Goal: Task Accomplishment & Management: Manage account settings

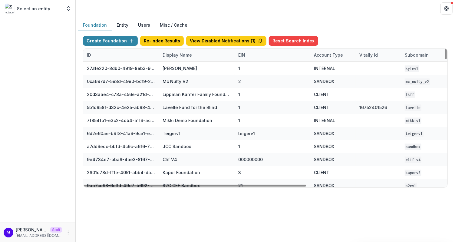
click at [176, 55] on div "Display Name" at bounding box center [177, 55] width 37 height 6
click at [176, 67] on input at bounding box center [196, 68] width 73 height 10
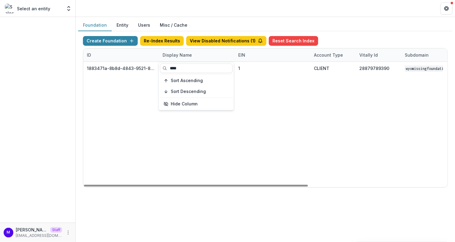
type input "****"
click at [211, 23] on div "Foundation Entity Users Misc / Cache" at bounding box center [265, 25] width 374 height 12
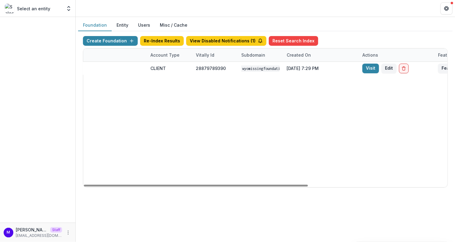
scroll to position [0, 165]
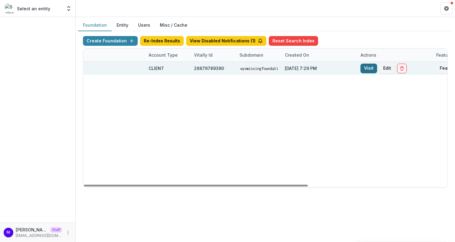
click at [366, 69] on link "Visit" at bounding box center [368, 69] width 17 height 10
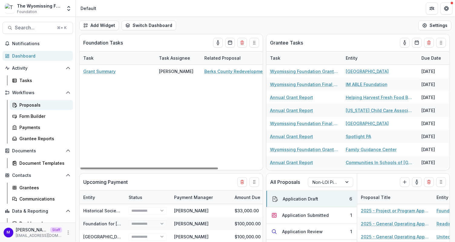
click at [43, 104] on div "Proposals" at bounding box center [43, 105] width 49 height 6
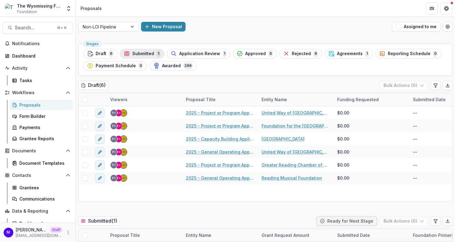
click at [143, 55] on span "Submitted" at bounding box center [143, 53] width 22 height 5
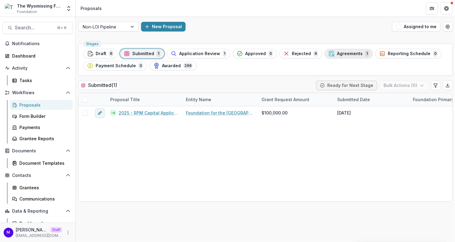
click at [340, 54] on span "Agreements" at bounding box center [350, 53] width 26 height 5
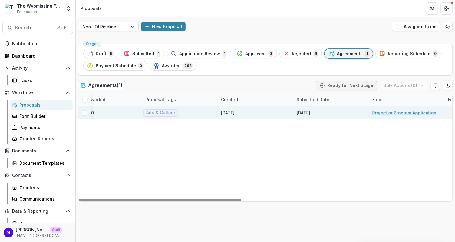
scroll to position [0, 268]
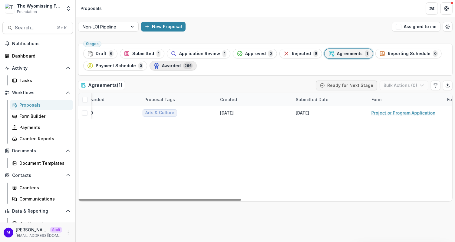
click at [174, 68] on div "Awarded 266" at bounding box center [172, 65] width 39 height 7
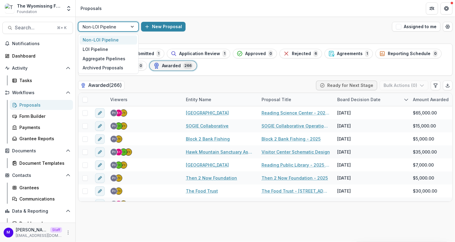
click at [124, 31] on div "Non-LOI Pipeline" at bounding box center [108, 27] width 61 height 10
click at [107, 52] on div "LOI Pipeline" at bounding box center [109, 48] width 58 height 9
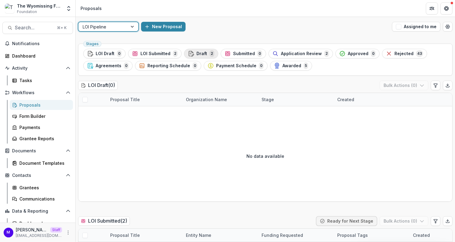
click at [196, 51] on span "Draft" at bounding box center [201, 53] width 11 height 5
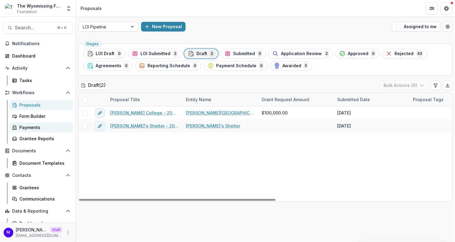
click at [47, 128] on div "Payments" at bounding box center [43, 127] width 49 height 6
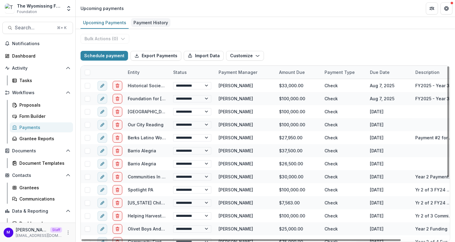
click at [145, 21] on div "Payment History" at bounding box center [150, 22] width 39 height 9
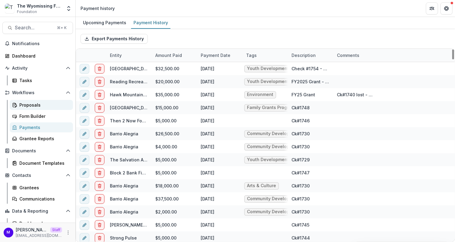
click at [34, 103] on div "Proposals" at bounding box center [43, 105] width 49 height 6
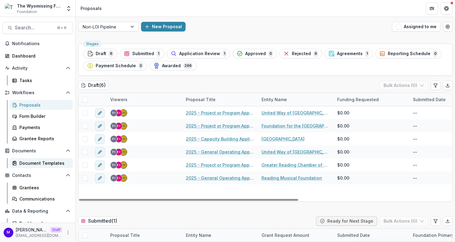
click at [28, 163] on div "Document Templates" at bounding box center [43, 163] width 49 height 6
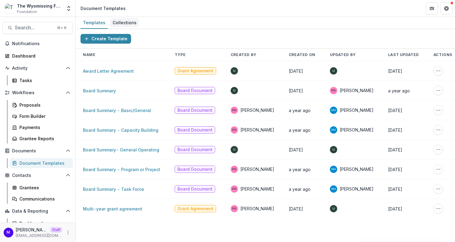
click at [119, 21] on div "Collections" at bounding box center [124, 22] width 29 height 9
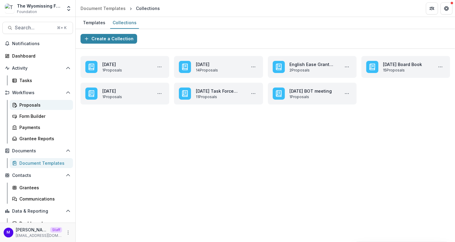
click at [55, 100] on link "Proposals" at bounding box center [41, 105] width 63 height 10
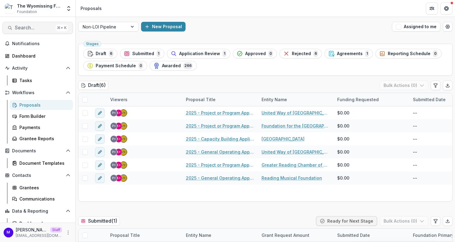
click at [39, 26] on span "Search..." at bounding box center [34, 28] width 38 height 6
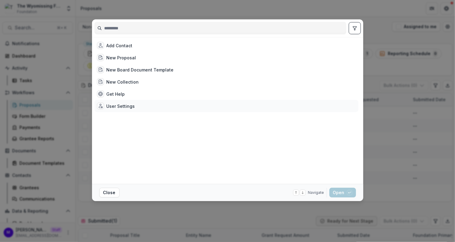
click at [142, 101] on div "User Settings" at bounding box center [226, 106] width 264 height 12
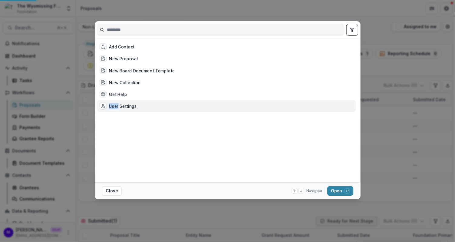
select select "**********"
select select "****"
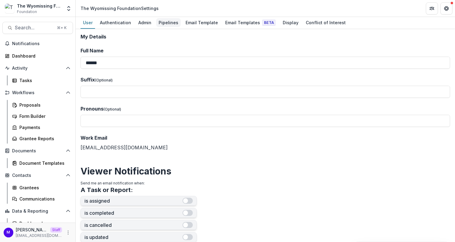
click at [165, 23] on div "Pipelines" at bounding box center [168, 22] width 25 height 9
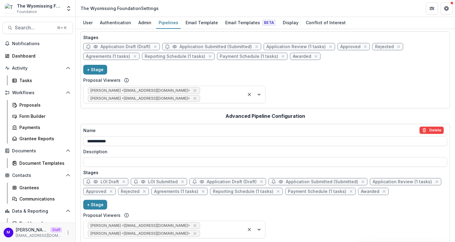
scroll to position [27, 0]
click at [378, 179] on span "Application Review (1 tasks)" at bounding box center [402, 181] width 59 height 5
select select "******"
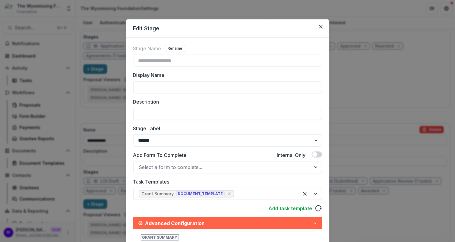
click at [361, 130] on div "**********" at bounding box center [227, 121] width 455 height 242
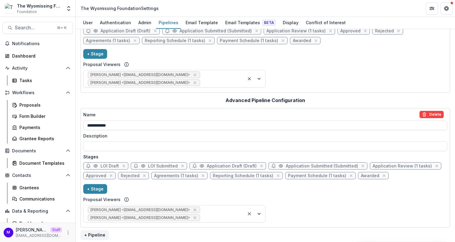
scroll to position [42, 0]
click at [33, 105] on div "Proposals" at bounding box center [43, 105] width 49 height 6
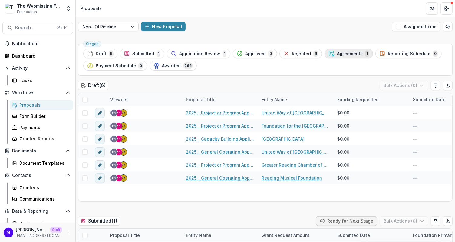
click at [347, 52] on span "Agreements" at bounding box center [350, 53] width 26 height 5
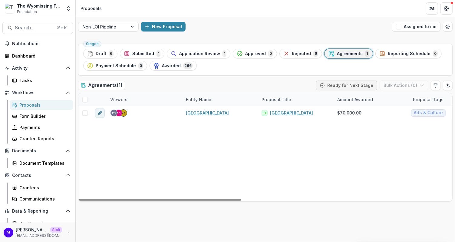
click at [86, 97] on span at bounding box center [84, 99] width 5 height 5
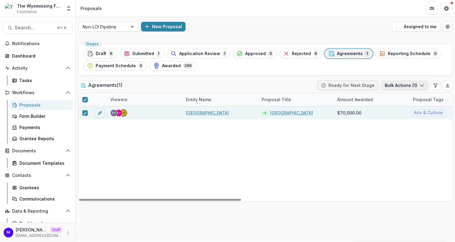
click at [411, 85] on button "Bulk Actions ( 1 )" at bounding box center [405, 86] width 48 height 10
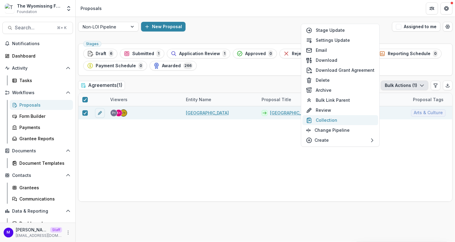
click at [324, 116] on button "Collection" at bounding box center [340, 120] width 76 height 10
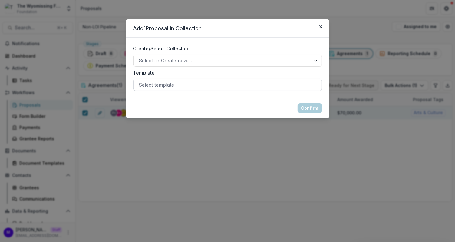
click at [191, 88] on div at bounding box center [227, 85] width 177 height 8
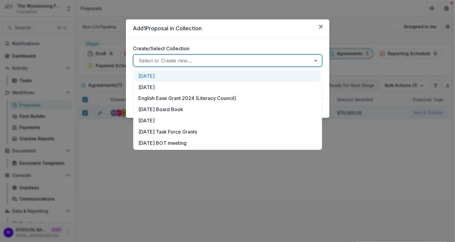
click at [187, 62] on div at bounding box center [222, 60] width 166 height 8
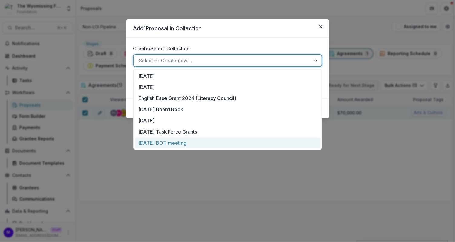
click at [146, 188] on div "Add 1 Proposal in Collection Create/Select Collection January 2024 BOT meeting,…" at bounding box center [227, 121] width 455 height 242
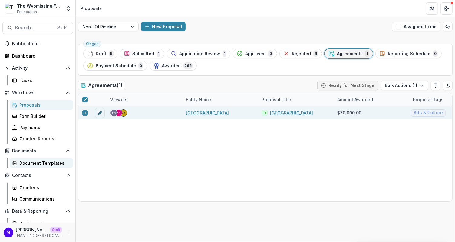
click at [37, 163] on div "Document Templates" at bounding box center [43, 163] width 49 height 6
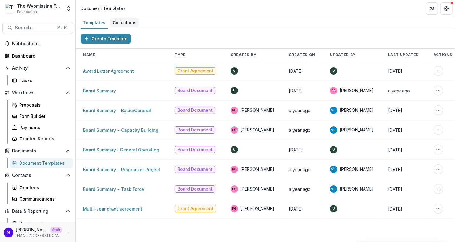
click at [125, 26] on div "Collections" at bounding box center [124, 22] width 29 height 9
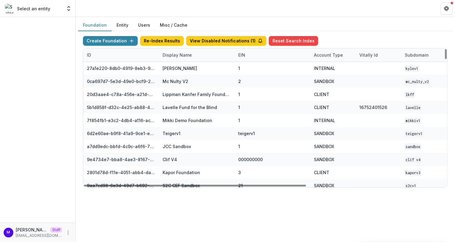
click at [172, 52] on div "Display Name" at bounding box center [177, 55] width 37 height 6
click at [181, 71] on input at bounding box center [196, 68] width 73 height 10
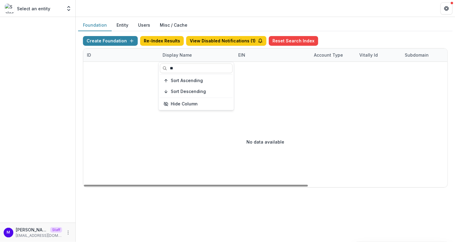
type input "*"
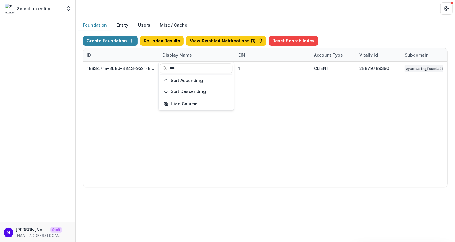
type input "***"
click at [212, 13] on header at bounding box center [265, 8] width 379 height 17
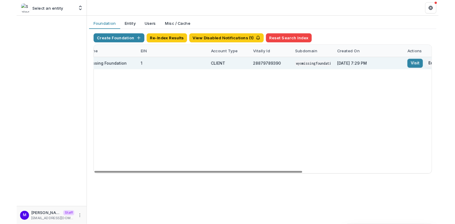
scroll to position [0, 225]
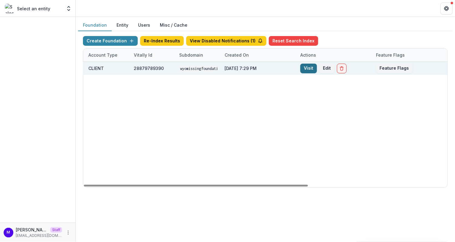
click at [307, 66] on link "Visit" at bounding box center [308, 69] width 17 height 10
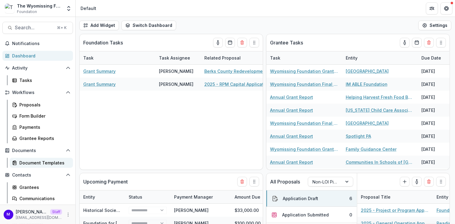
click at [35, 161] on div "Document Templates" at bounding box center [43, 163] width 49 height 6
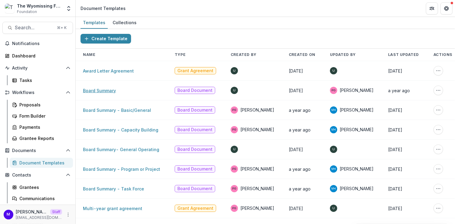
click at [98, 92] on link "Board Summary" at bounding box center [99, 90] width 33 height 5
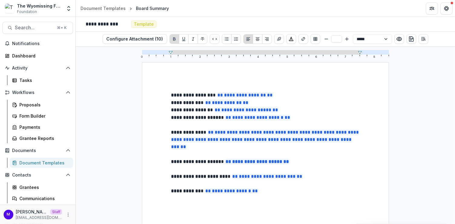
click at [35, 160] on div "Document Templates" at bounding box center [43, 163] width 49 height 6
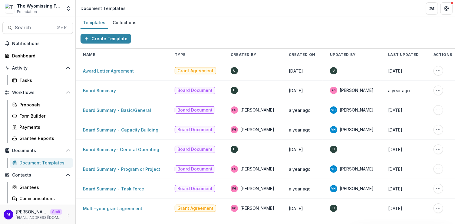
click at [137, 185] on td "Board Summary - Task Force" at bounding box center [122, 189] width 92 height 20
click at [130, 187] on link "Board Summary - Task Force" at bounding box center [113, 188] width 61 height 5
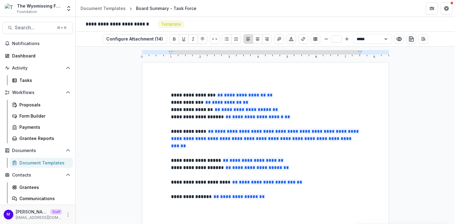
click at [266, 199] on p "**********" at bounding box center [265, 196] width 188 height 7
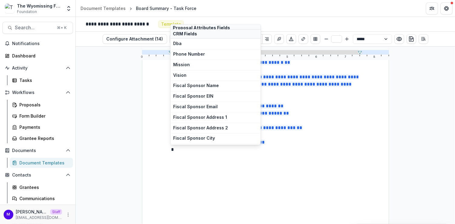
scroll to position [4824, 0]
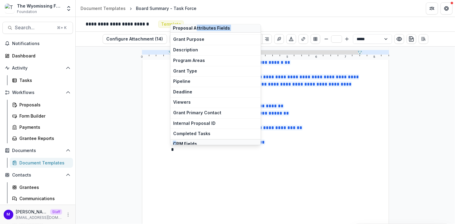
drag, startPoint x: 177, startPoint y: 28, endPoint x: 196, endPoint y: 28, distance: 18.8
click at [196, 28] on div "/ Commands Application Fields Today's Date Appears in Letter of Intent Date Org…" at bounding box center [215, 84] width 91 height 121
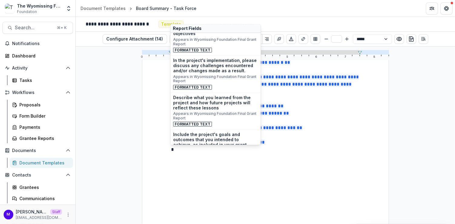
scroll to position [6067, 0]
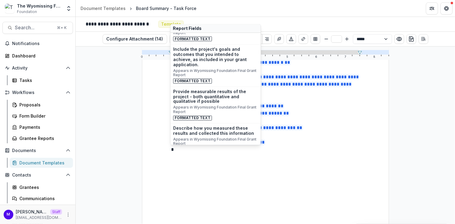
click at [183, 157] on p at bounding box center [265, 156] width 188 height 7
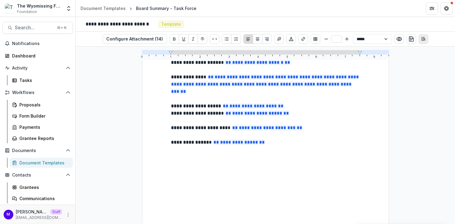
click at [422, 39] on icon "Open Editor Sidebar" at bounding box center [423, 39] width 5 height 5
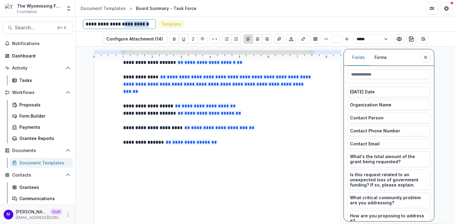
drag, startPoint x: 127, startPoint y: 24, endPoint x: 157, endPoint y: 25, distance: 30.0
click at [157, 25] on div "**********" at bounding box center [169, 24] width 182 height 10
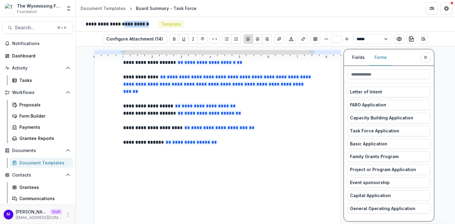
click at [378, 58] on button "Forms" at bounding box center [381, 57] width 22 height 17
click at [390, 129] on span "Task Force Application" at bounding box center [374, 131] width 49 height 5
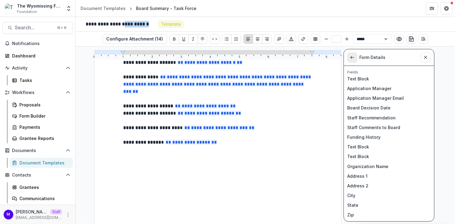
click at [355, 57] on button "View List" at bounding box center [352, 58] width 10 height 10
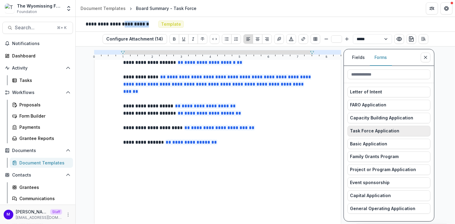
click at [373, 129] on span "Task Force Application" at bounding box center [374, 131] width 49 height 5
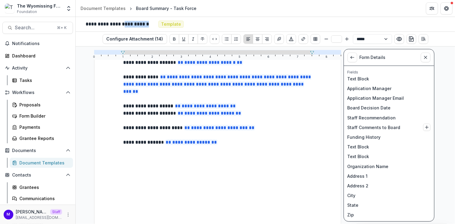
scroll to position [10, 0]
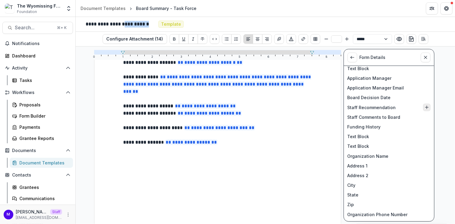
click at [424, 105] on icon "Insert Staff Recommendation into document" at bounding box center [426, 107] width 5 height 5
click at [192, 151] on p "**********" at bounding box center [217, 150] width 189 height 8
click at [348, 54] on button "View List" at bounding box center [352, 58] width 10 height 10
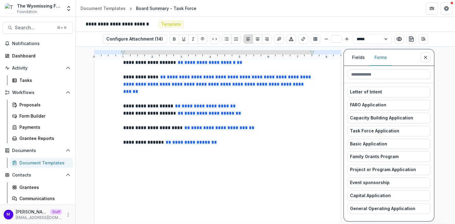
scroll to position [0, 0]
click at [359, 57] on button "Fields" at bounding box center [358, 57] width 22 height 17
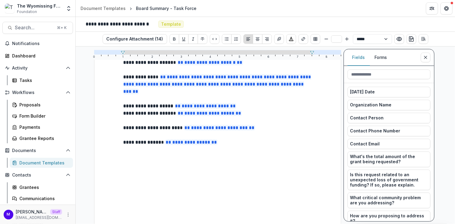
click at [385, 54] on button "Forms" at bounding box center [381, 57] width 22 height 17
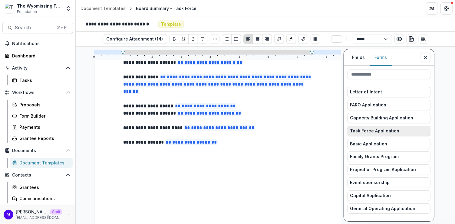
click at [384, 129] on span "Task Force Application" at bounding box center [374, 131] width 49 height 5
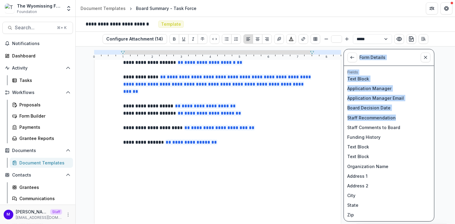
drag, startPoint x: 399, startPoint y: 116, endPoint x: 339, endPoint y: 116, distance: 60.2
click at [339, 116] on div "**********" at bounding box center [265, 136] width 379 height 178
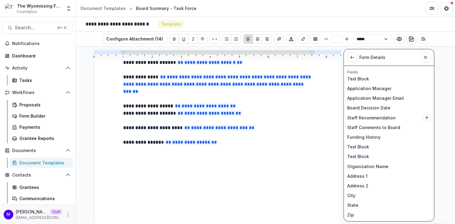
click at [360, 115] on p "Staff Recommendation" at bounding box center [383, 118] width 73 height 6
click at [349, 53] on button "View List" at bounding box center [352, 58] width 10 height 10
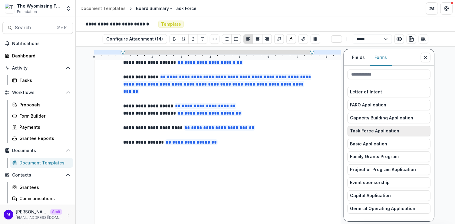
click at [376, 132] on button "Task Force Application" at bounding box center [388, 131] width 83 height 11
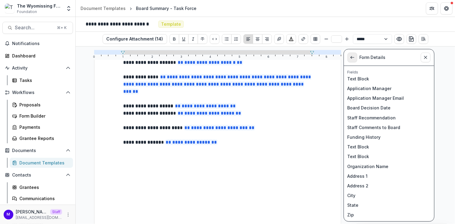
click at [352, 57] on polyline "View List" at bounding box center [350, 58] width 1 height 2
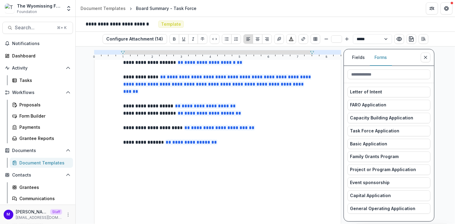
click at [246, 156] on p at bounding box center [217, 156] width 188 height 7
click at [38, 102] on div "Proposals" at bounding box center [43, 105] width 49 height 6
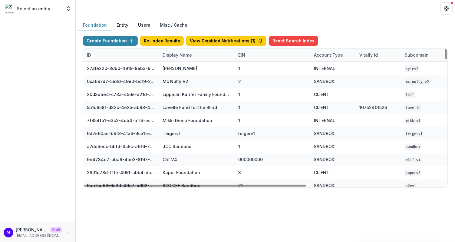
click at [176, 52] on div "Display Name" at bounding box center [177, 55] width 37 height 6
click at [181, 65] on input at bounding box center [196, 68] width 73 height 10
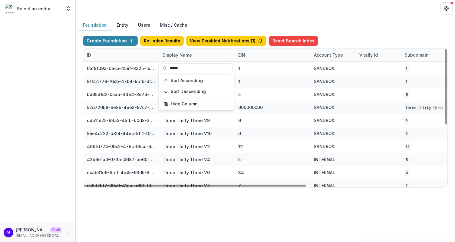
type input "*****"
click at [232, 9] on header at bounding box center [265, 8] width 379 height 17
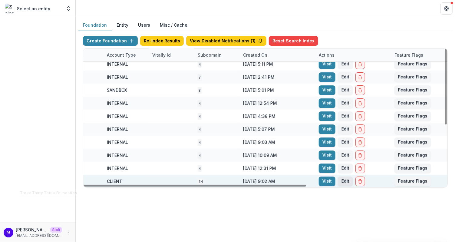
scroll to position [108, 225]
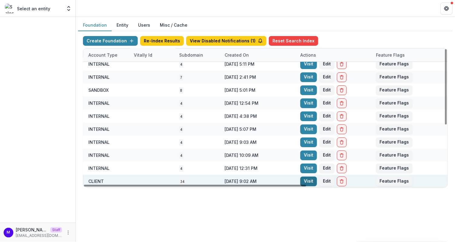
click at [304, 179] on link "Visit" at bounding box center [308, 181] width 17 height 10
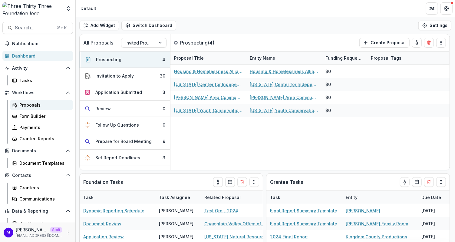
click at [30, 105] on div "Proposals" at bounding box center [43, 105] width 49 height 6
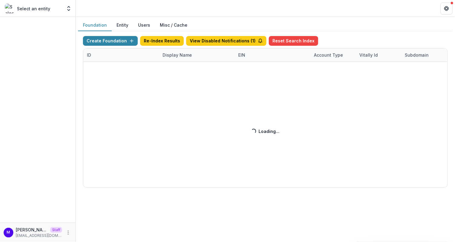
click at [171, 54] on div "Create Foundation Re-Index Results View Disabled Notifications ( 1 ) Reset Sear…" at bounding box center [265, 111] width 365 height 151
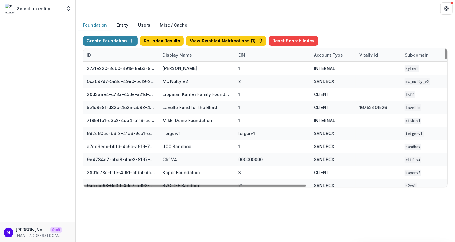
click at [175, 53] on div "Display Name" at bounding box center [177, 55] width 37 height 6
click at [175, 70] on input at bounding box center [196, 68] width 73 height 10
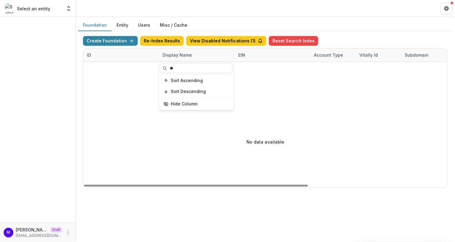
type input "*"
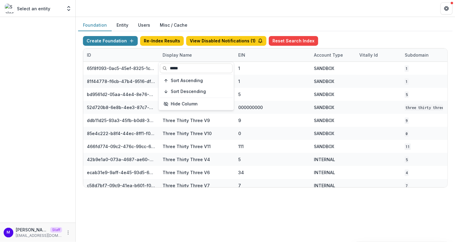
type input "*****"
click at [220, 12] on header at bounding box center [265, 8] width 379 height 17
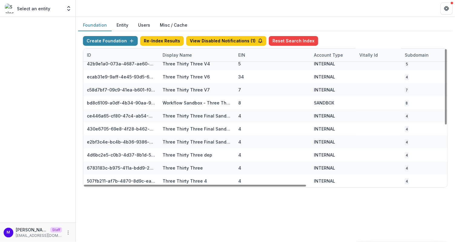
scroll to position [108, 0]
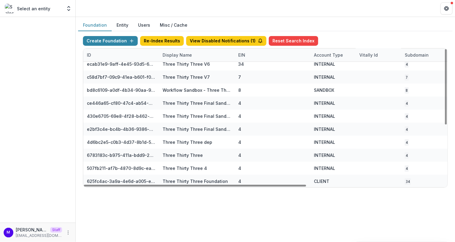
click at [333, 54] on div "Account Type" at bounding box center [328, 55] width 36 height 6
click at [334, 82] on span "Sort Ascending" at bounding box center [338, 80] width 32 height 5
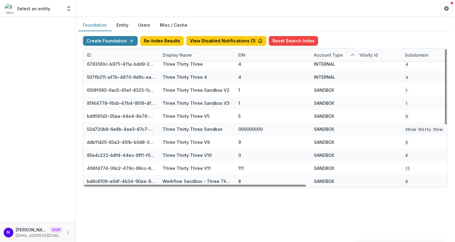
click at [345, 27] on div "Foundation Entity Users Misc / Cache" at bounding box center [265, 25] width 374 height 12
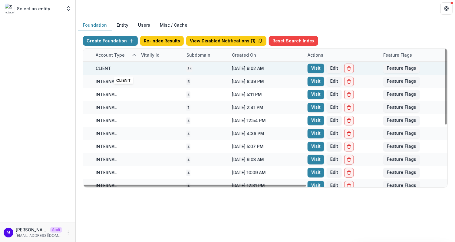
scroll to position [0, 225]
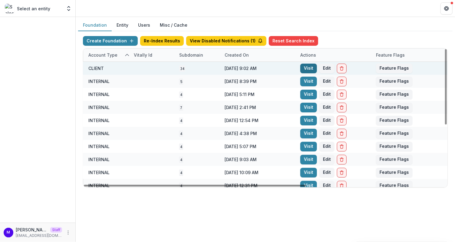
click at [308, 68] on link "Visit" at bounding box center [308, 69] width 17 height 10
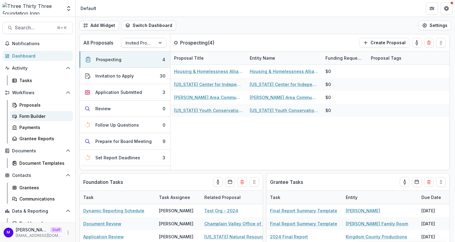
click at [36, 115] on div "Form Builder" at bounding box center [43, 116] width 49 height 6
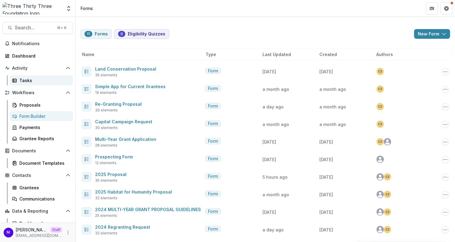
click at [31, 80] on div "Tasks" at bounding box center [43, 80] width 49 height 6
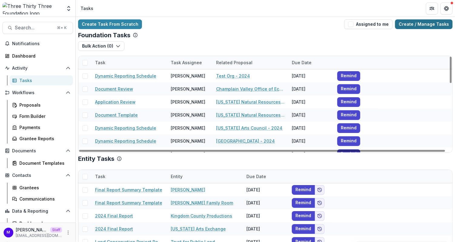
click at [420, 24] on link "Create / Manage Tasks" at bounding box center [424, 24] width 58 height 10
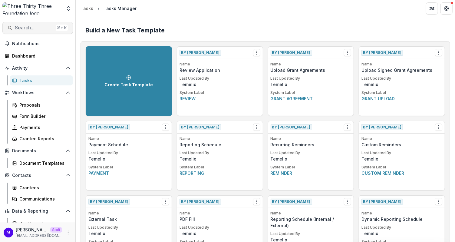
click at [30, 27] on span "Search..." at bounding box center [34, 28] width 38 height 6
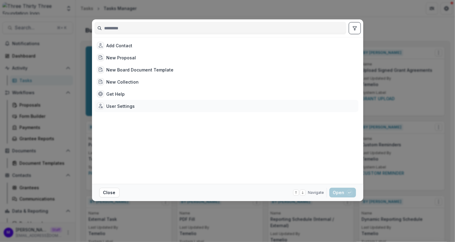
click at [121, 110] on div "User Settings" at bounding box center [226, 106] width 264 height 12
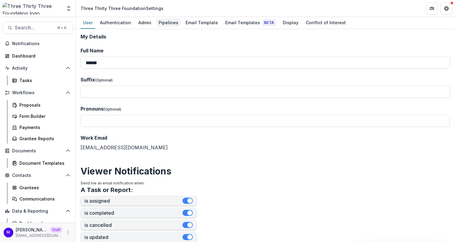
click at [162, 22] on div "Pipelines" at bounding box center [168, 22] width 25 height 9
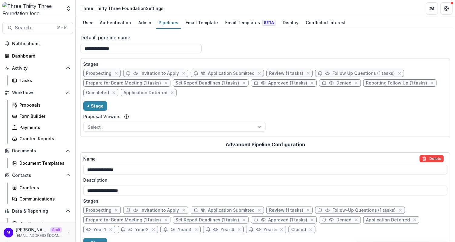
click at [148, 82] on span "Prepare for Board Meeting (1 tasks)" at bounding box center [123, 83] width 75 height 5
select select "******"
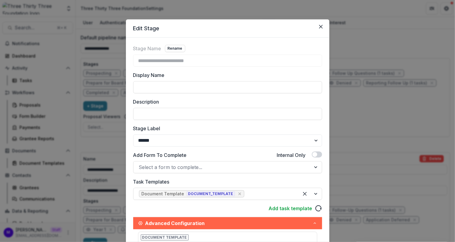
click at [102, 147] on div "**********" at bounding box center [227, 121] width 455 height 242
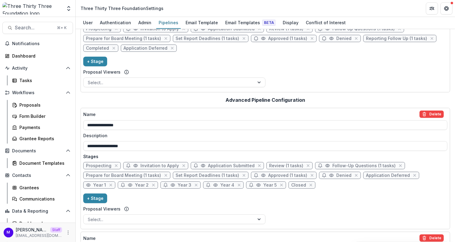
scroll to position [51, 0]
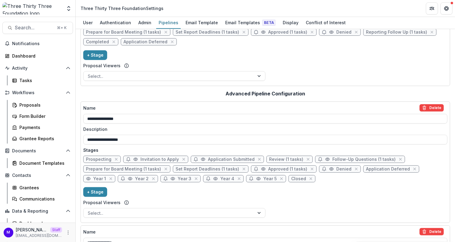
click at [133, 168] on span "Prepare for Board Meeting (1 tasks)" at bounding box center [123, 168] width 75 height 5
select select "******"
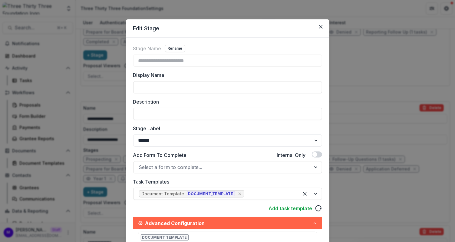
click at [97, 110] on div "**********" at bounding box center [227, 121] width 455 height 242
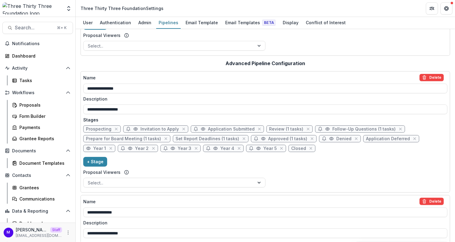
scroll to position [152, 0]
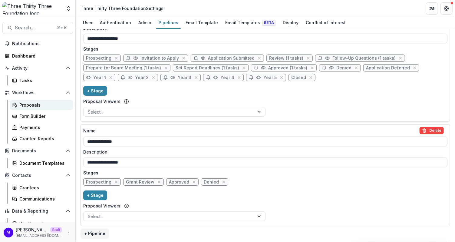
click at [35, 106] on div "Proposals" at bounding box center [43, 105] width 49 height 6
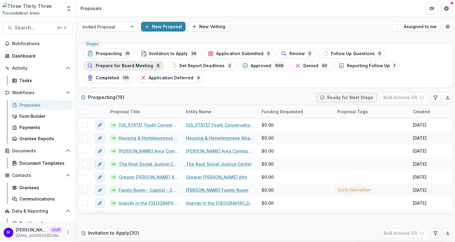
click at [133, 66] on span "Prepare for Board Meeting" at bounding box center [125, 65] width 58 height 5
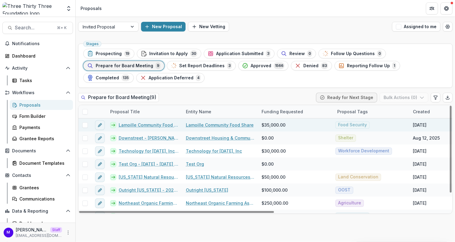
click at [135, 122] on link "Lamoille Community Food Share - [DATE] - [DATE] Proposal" at bounding box center [149, 125] width 60 height 6
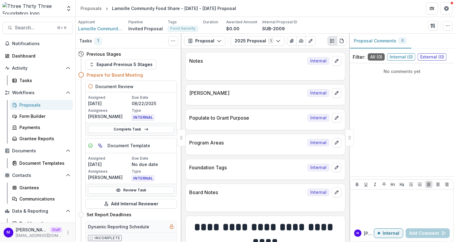
click at [41, 104] on div "Proposals" at bounding box center [43, 105] width 49 height 6
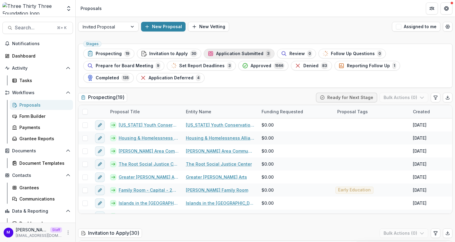
click at [251, 55] on span "Application Submitted" at bounding box center [239, 53] width 47 height 5
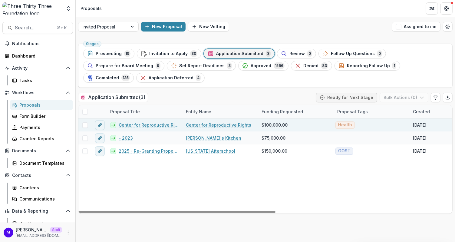
click at [149, 123] on link "Center for Reproductive Rights - 2024" at bounding box center [149, 125] width 60 height 6
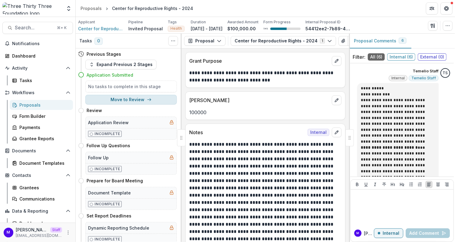
click at [143, 100] on button "Move to Review" at bounding box center [130, 100] width 91 height 10
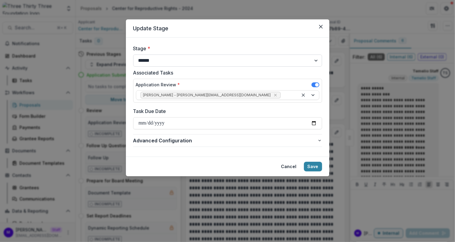
click at [182, 58] on select "**********" at bounding box center [227, 60] width 189 height 12
select select "**********"
click at [322, 26] on button "Close" at bounding box center [321, 27] width 10 height 10
